Goal: Task Accomplishment & Management: Manage account settings

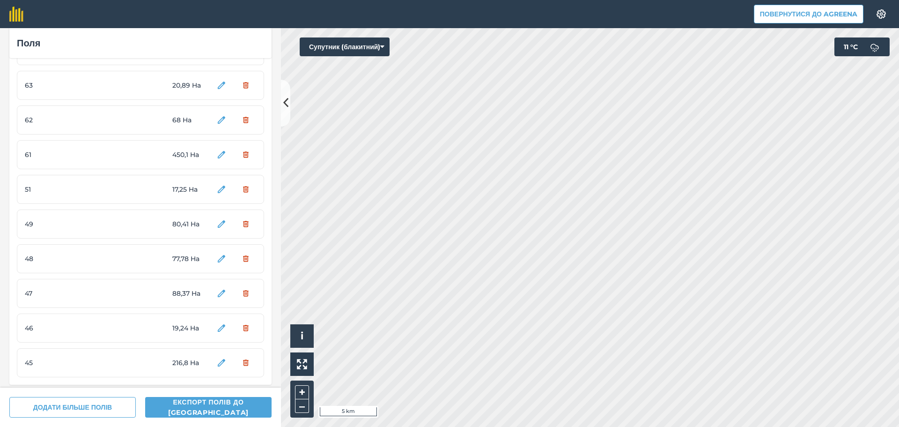
scroll to position [226, 0]
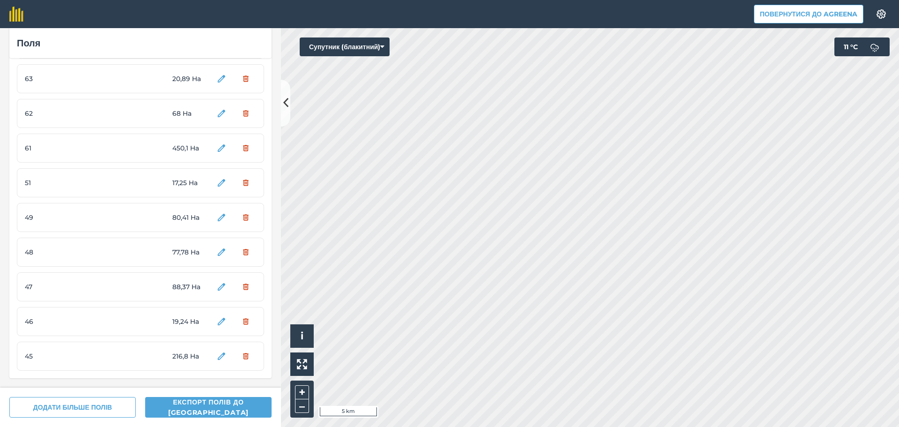
click at [163, 359] on div "45 216,8 Ha" at bounding box center [140, 355] width 247 height 29
click at [148, 354] on div "45 216,8 Ha" at bounding box center [140, 355] width 247 height 29
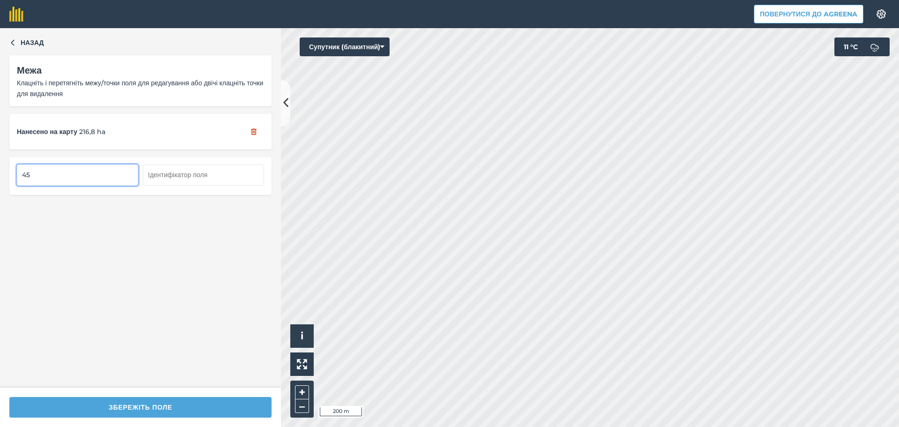
click at [54, 179] on input "45" at bounding box center [77, 174] width 121 height 21
type input "4"
type input "35"
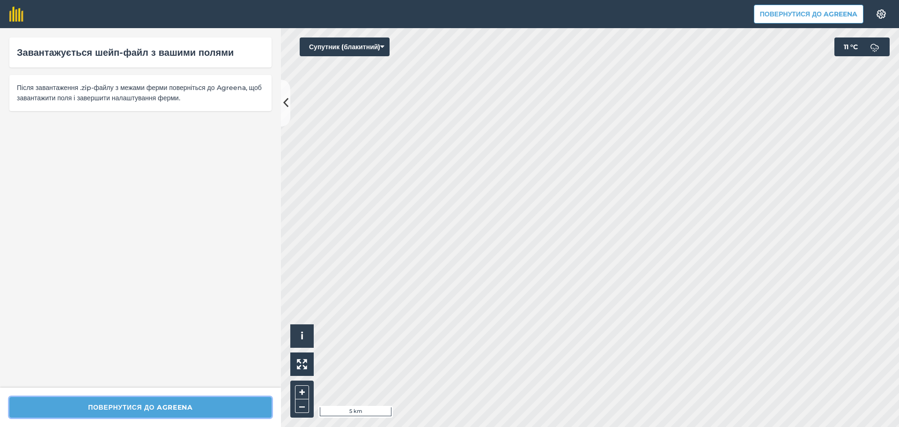
click at [196, 405] on button "Повернутися до Agreena" at bounding box center [140, 407] width 262 height 21
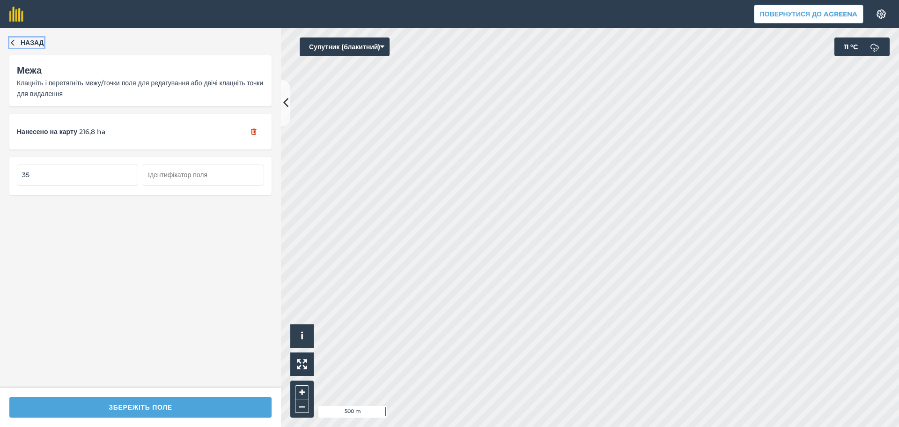
click at [13, 47] on button "Назад" at bounding box center [26, 42] width 35 height 10
type input "4"
type input "36"
click at [41, 175] on input "46" at bounding box center [77, 174] width 121 height 21
type input "4"
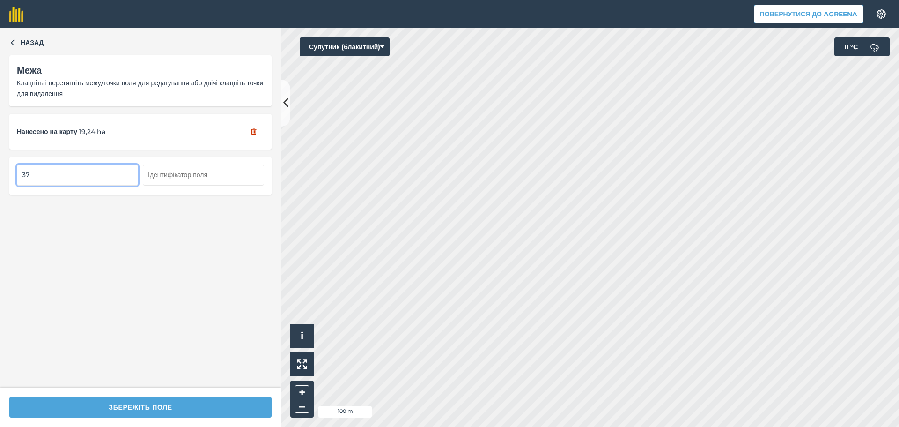
type input "37"
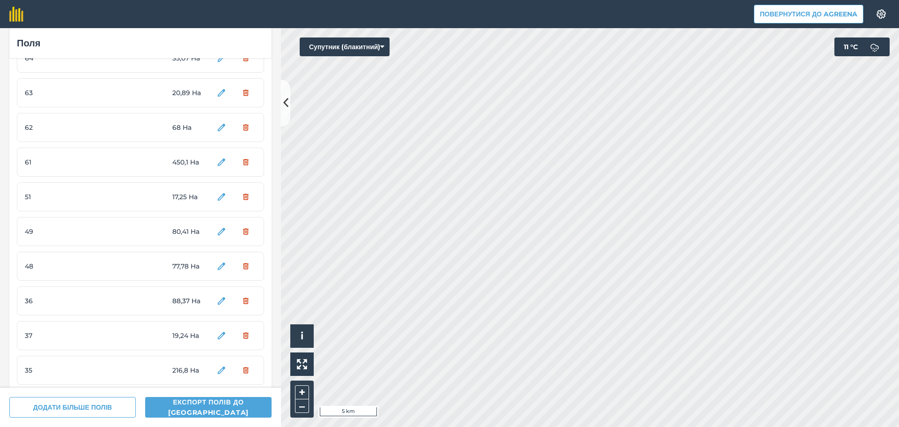
scroll to position [179, 0]
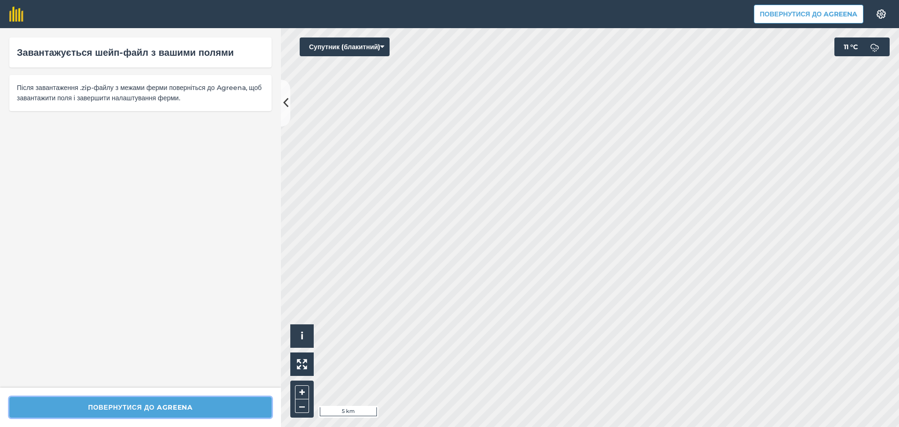
click at [177, 405] on button "Повернутися до Agreena" at bounding box center [140, 407] width 262 height 21
